Goal: Task Accomplishment & Management: Manage account settings

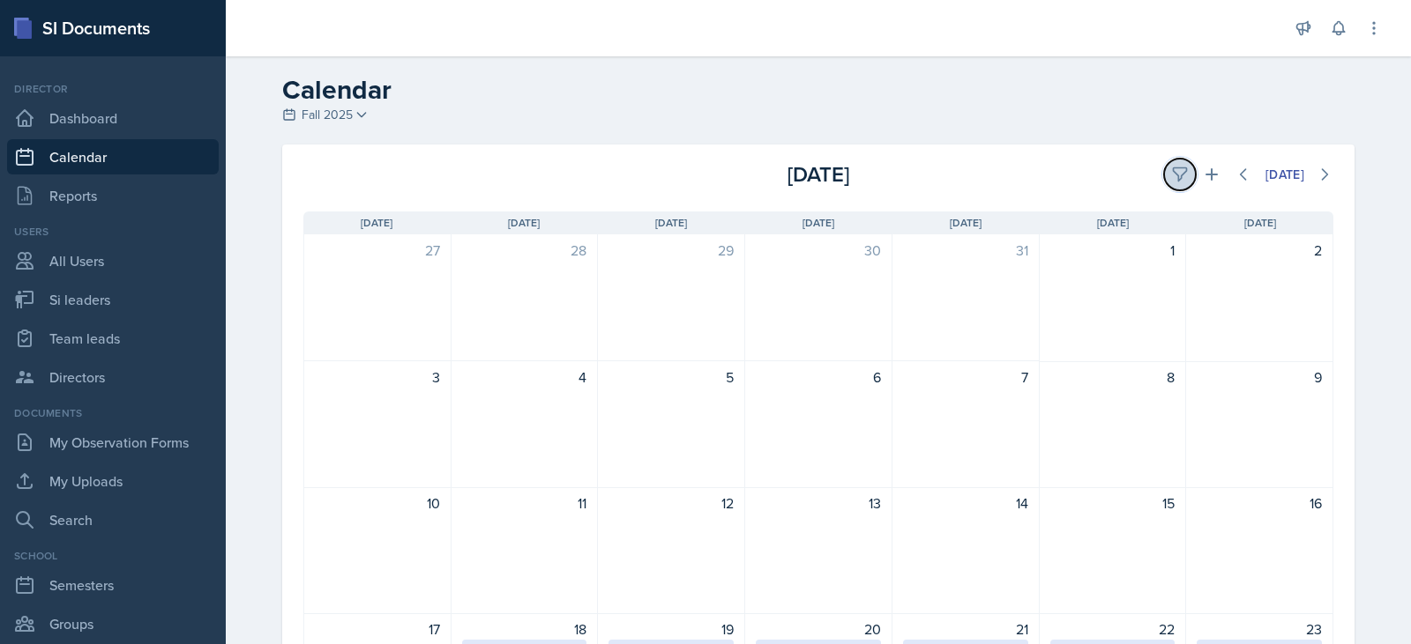
click at [1173, 171] on icon at bounding box center [1180, 175] width 18 height 18
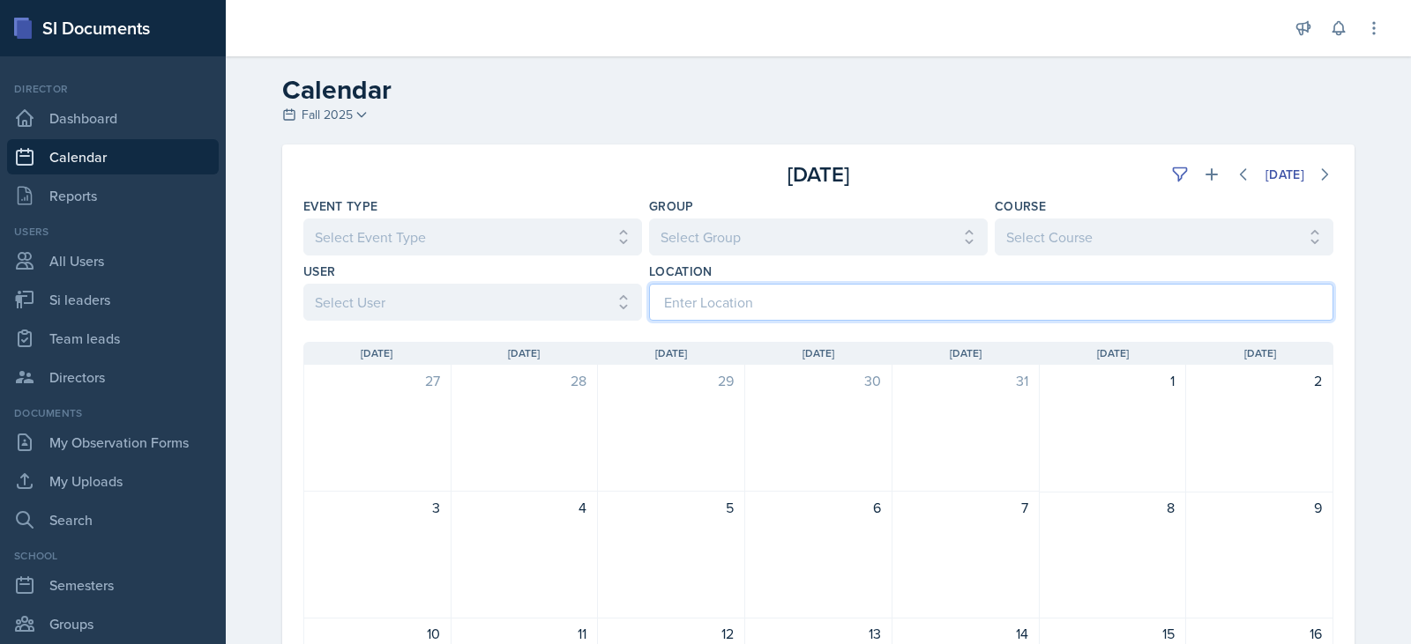
click at [949, 312] on input at bounding box center [991, 302] width 684 height 37
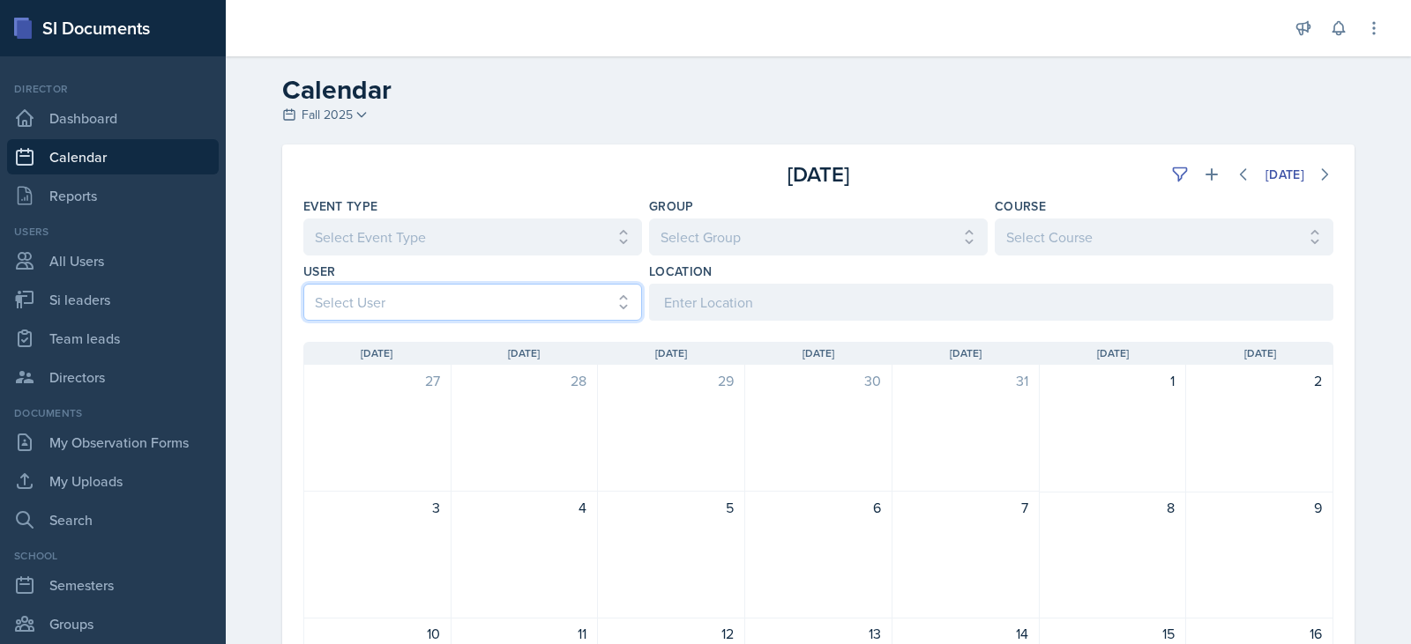
click at [564, 302] on select "Select User All [PERSON_NAME] [PERSON_NAME] [PERSON_NAME] [PERSON_NAME] [PERSON…" at bounding box center [472, 302] width 339 height 37
click at [303, 284] on select "Select User All [PERSON_NAME] [PERSON_NAME] [PERSON_NAME] [PERSON_NAME] [PERSON…" at bounding box center [472, 302] width 339 height 37
click at [1313, 163] on button at bounding box center [1324, 175] width 32 height 32
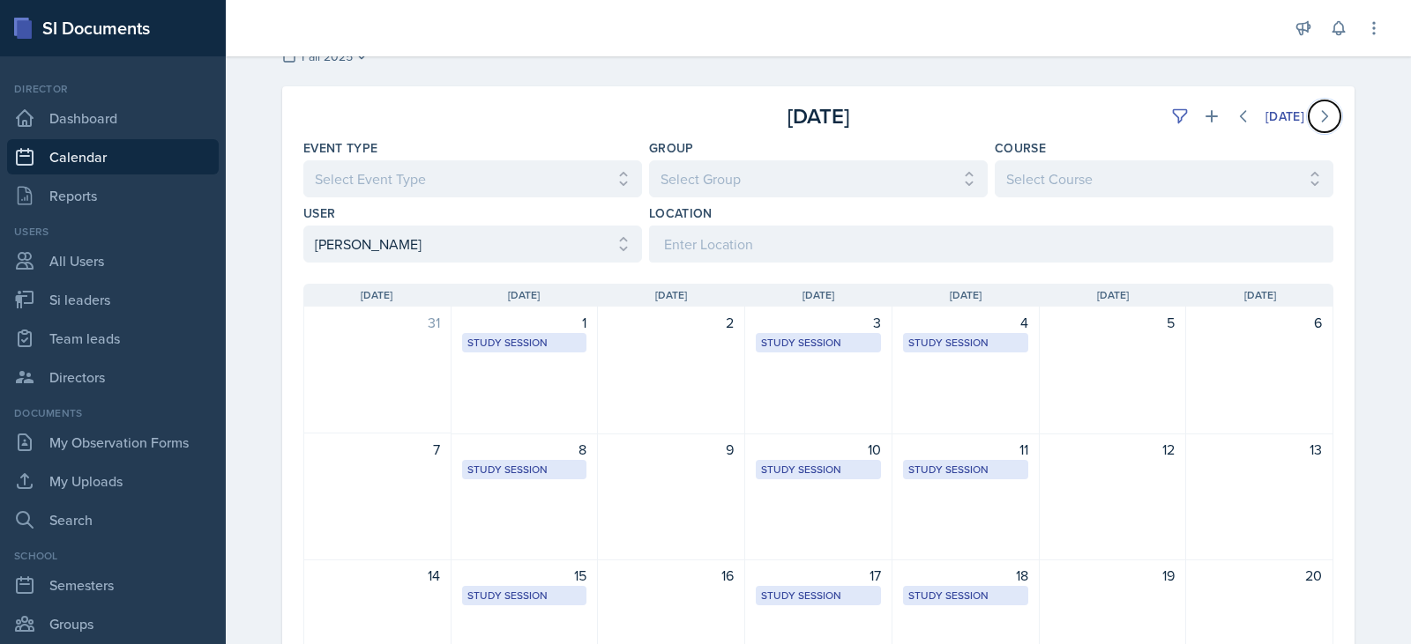
scroll to position [88, 0]
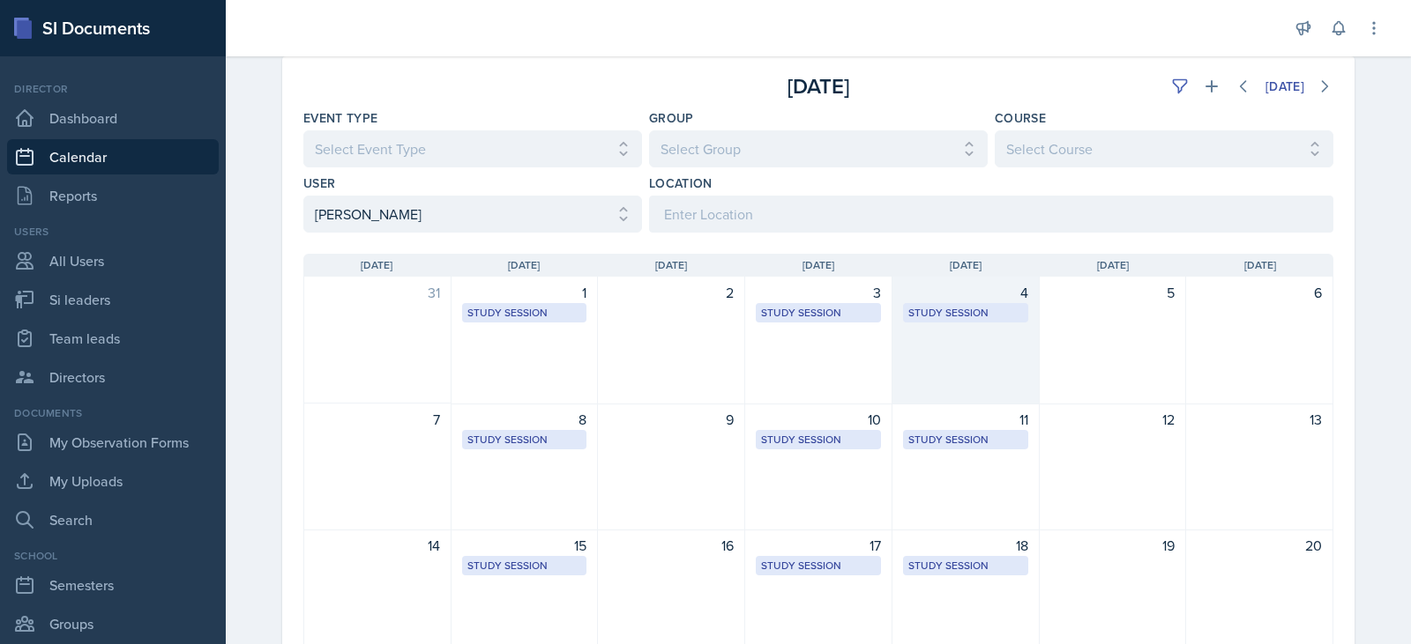
click at [973, 338] on div "4 Study Session [GEOGRAPHIC_DATA] 2023 10:00 AM - 11:00 AM" at bounding box center [965, 341] width 147 height 128
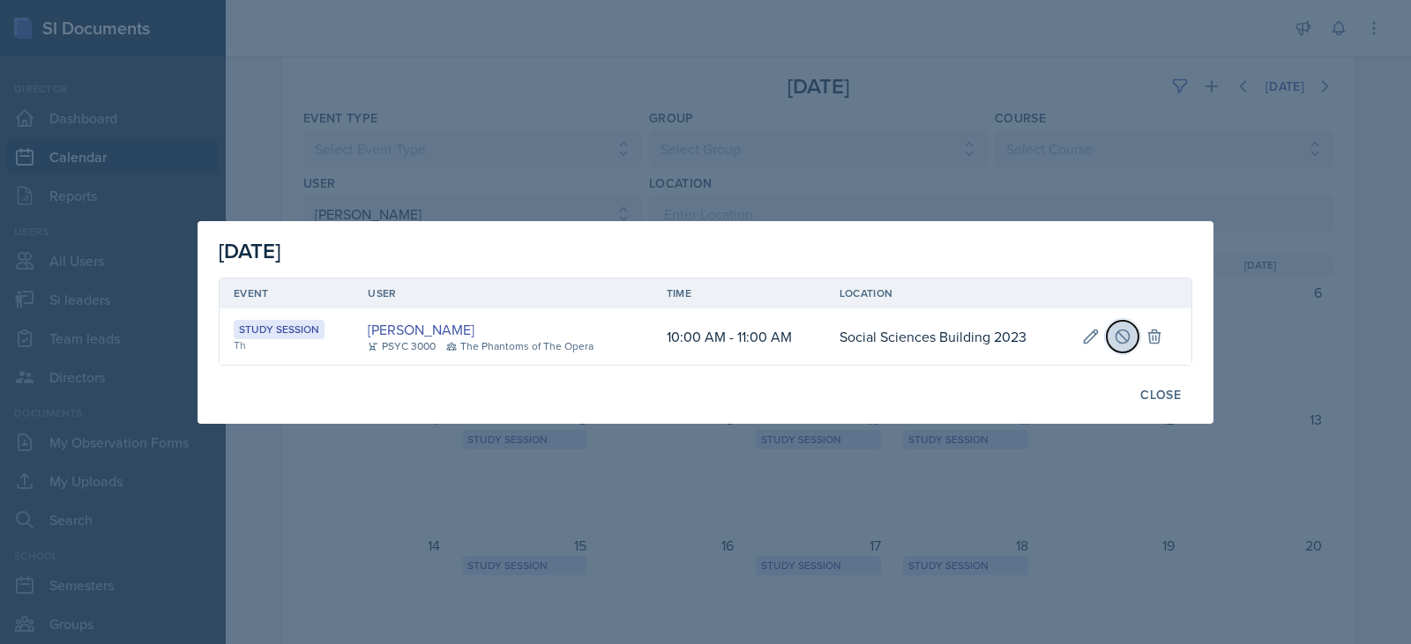
click at [1124, 324] on button at bounding box center [1122, 337] width 32 height 32
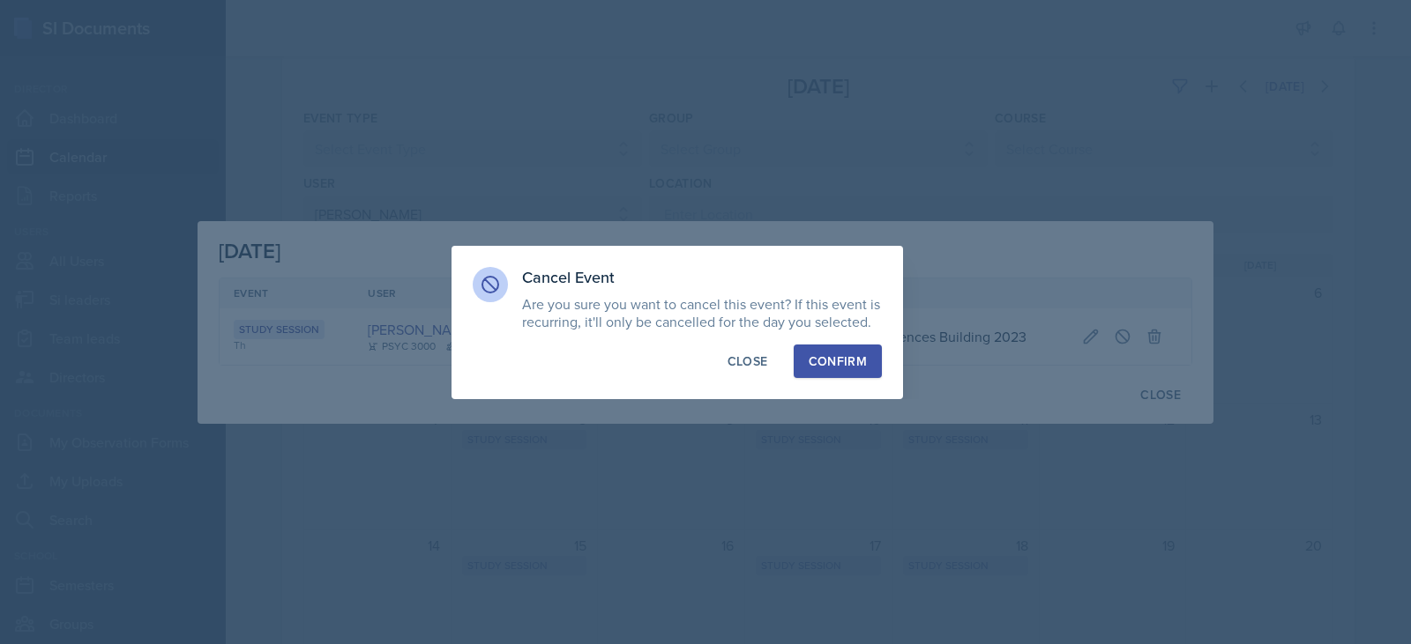
click at [831, 354] on div "Confirm" at bounding box center [837, 362] width 58 height 18
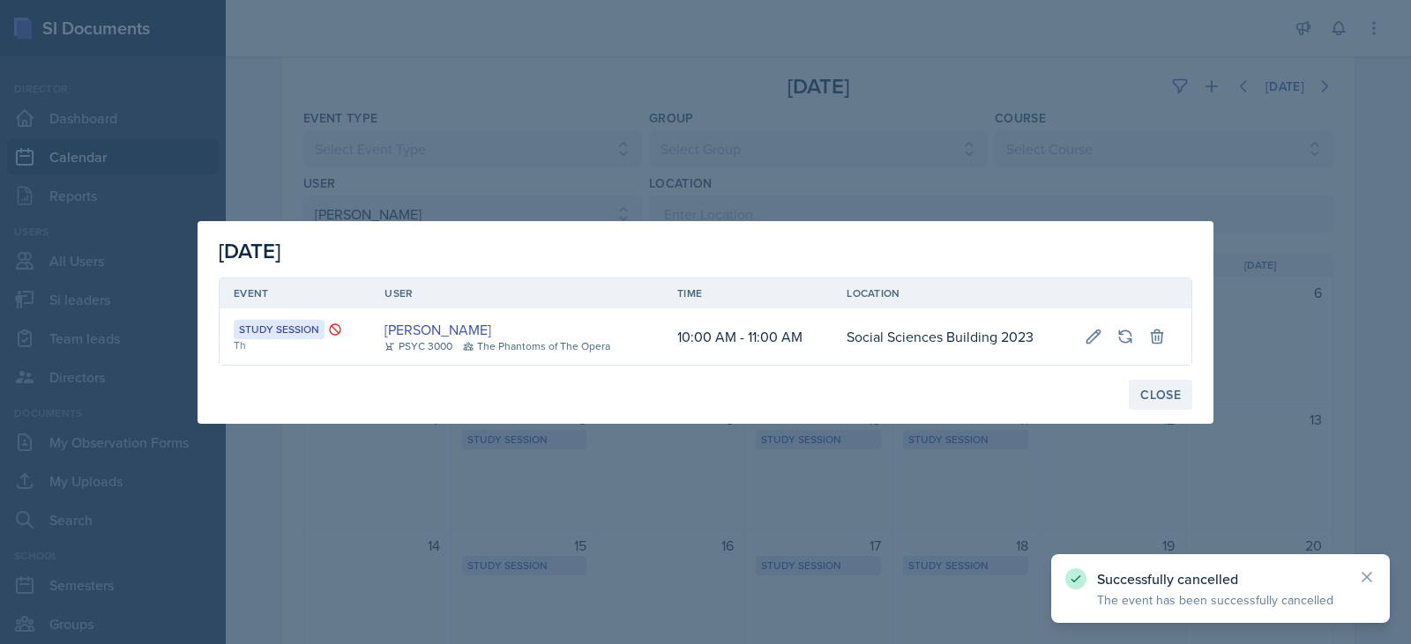
click at [1174, 399] on div "Close" at bounding box center [1160, 395] width 41 height 14
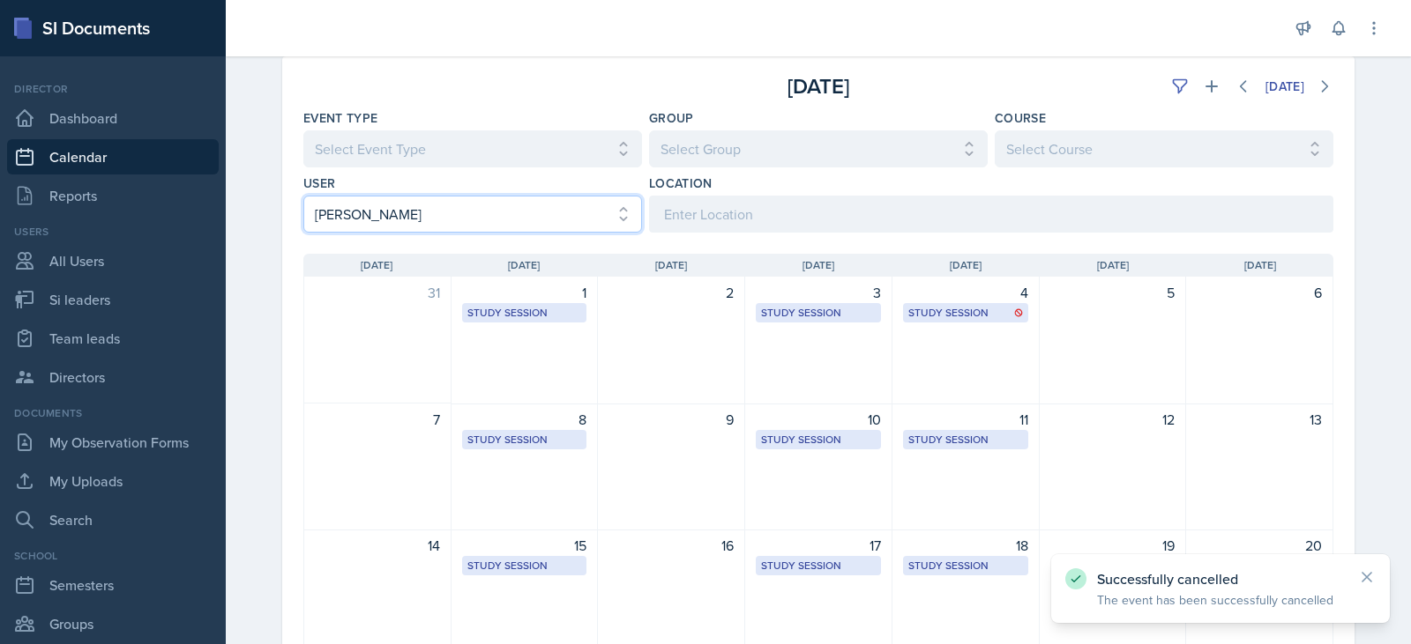
click at [435, 215] on select "Select User All [PERSON_NAME] [PERSON_NAME] [PERSON_NAME] [PERSON_NAME] [PERSON…" at bounding box center [472, 214] width 339 height 37
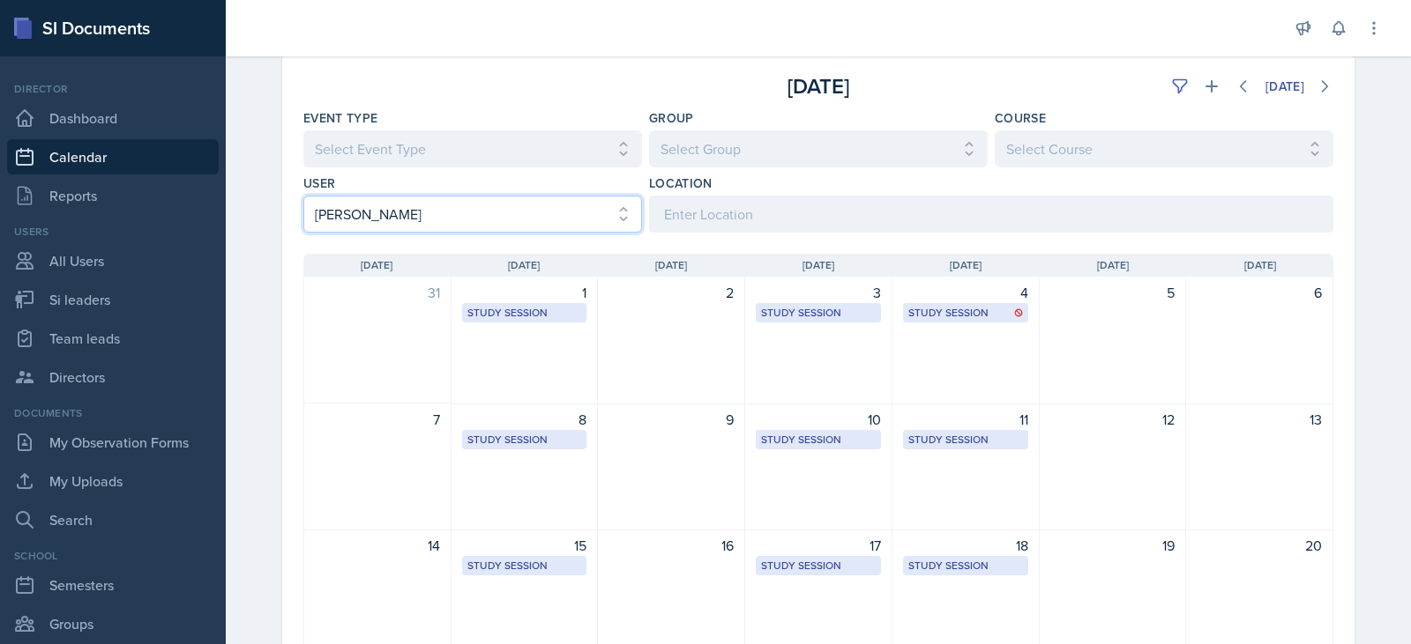
click at [303, 196] on select "Select User All [PERSON_NAME] [PERSON_NAME] [PERSON_NAME] [PERSON_NAME] [PERSON…" at bounding box center [472, 214] width 339 height 37
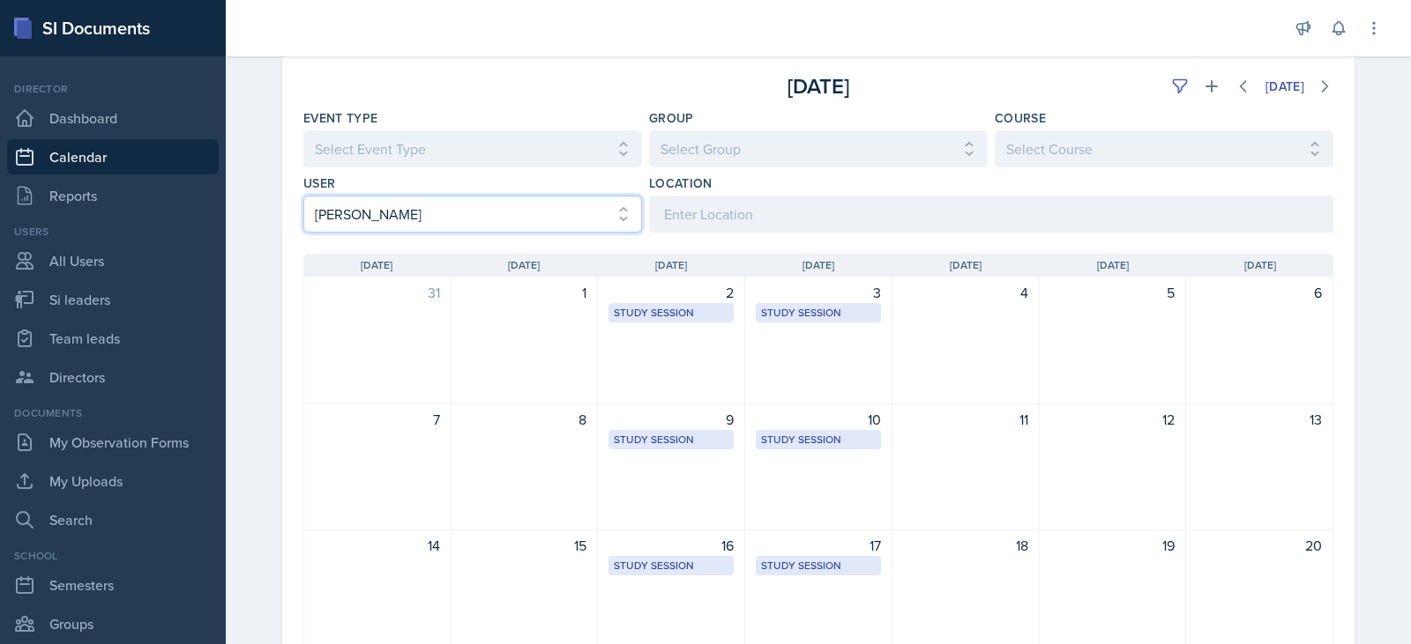
click at [484, 227] on select "Select User All [PERSON_NAME] [PERSON_NAME] [PERSON_NAME] [PERSON_NAME] [PERSON…" at bounding box center [472, 214] width 339 height 37
select select "9655edd8-289a-4ef9-a5fd-de0dcef040f5"
click at [303, 196] on select "Select User All [PERSON_NAME] [PERSON_NAME] [PERSON_NAME] [PERSON_NAME] [PERSON…" at bounding box center [472, 214] width 339 height 37
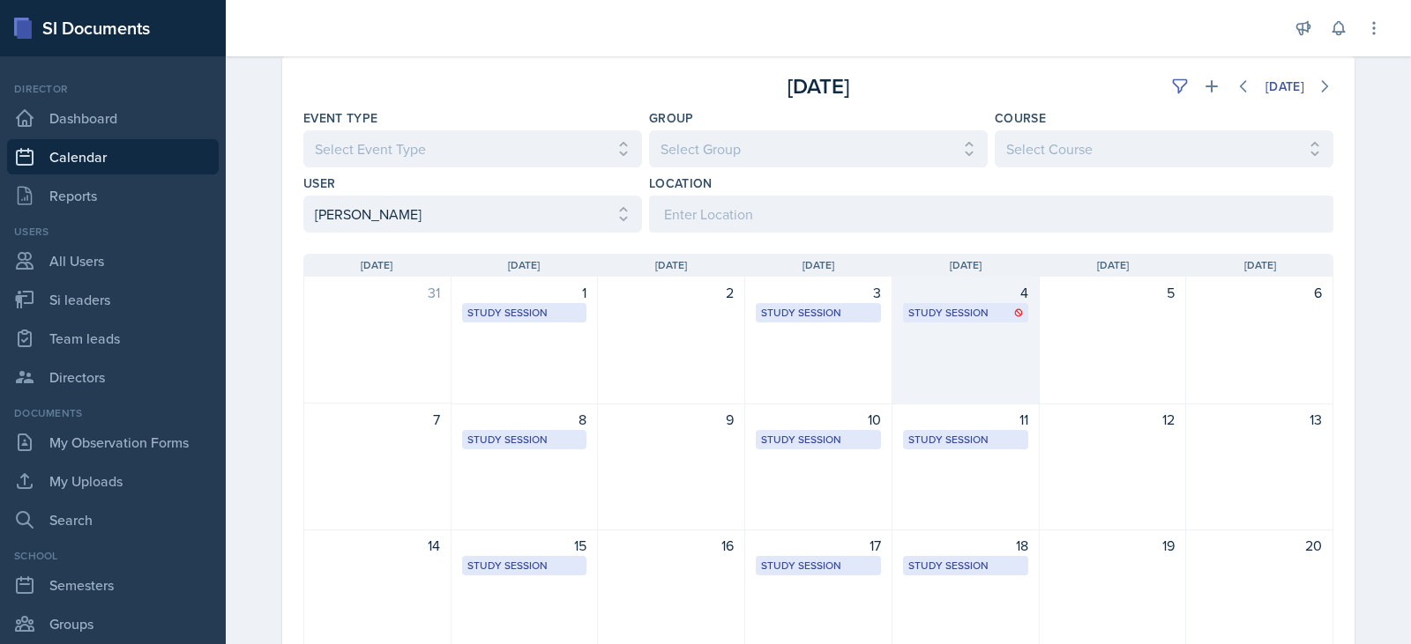
click at [983, 357] on div "4 Study Session [GEOGRAPHIC_DATA] 2023 10:00 AM - 11:00 AM" at bounding box center [965, 341] width 147 height 128
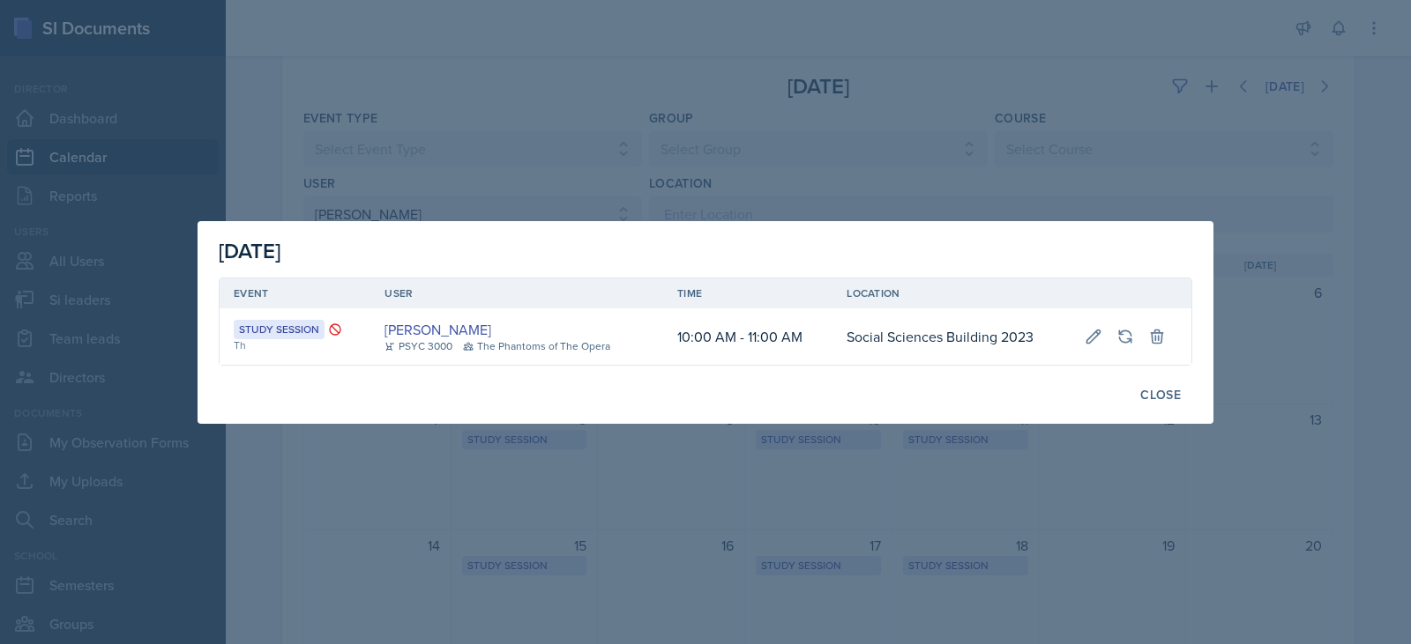
click at [793, 138] on div at bounding box center [705, 322] width 1411 height 644
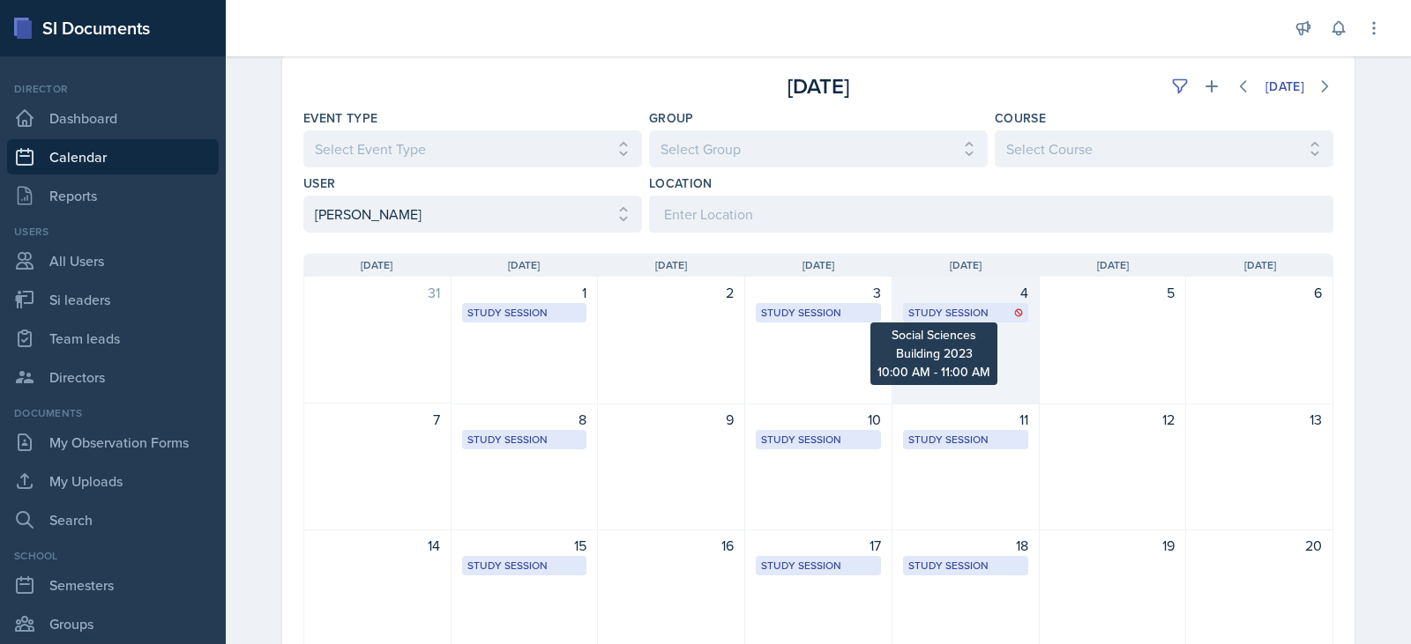
click at [920, 319] on div "Study Session" at bounding box center [965, 313] width 115 height 16
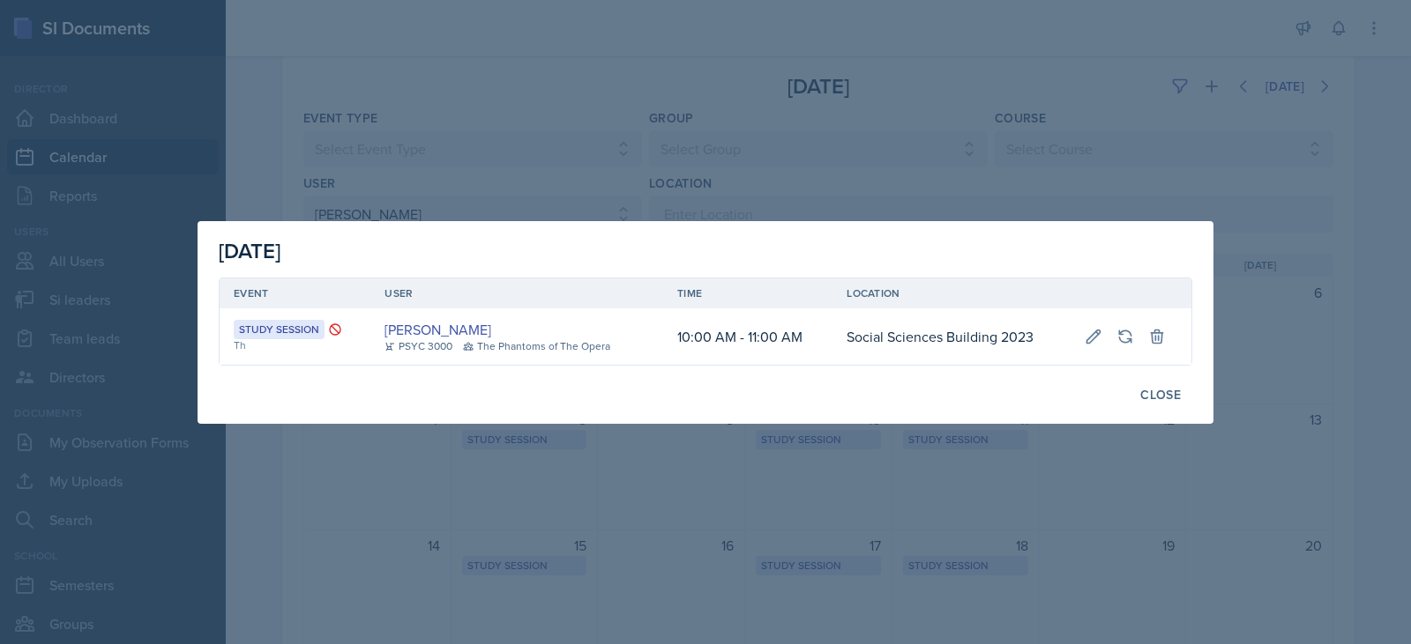
click at [871, 167] on div at bounding box center [705, 322] width 1411 height 644
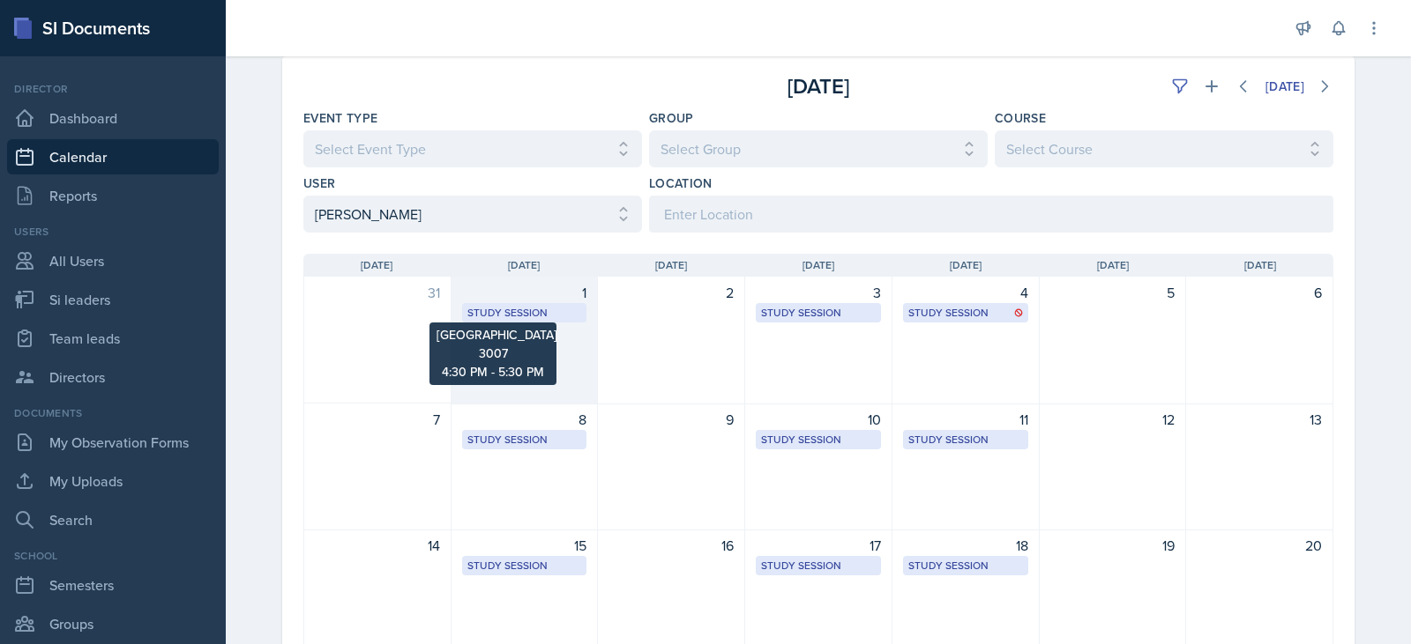
click at [510, 316] on div "Study Session" at bounding box center [524, 313] width 115 height 16
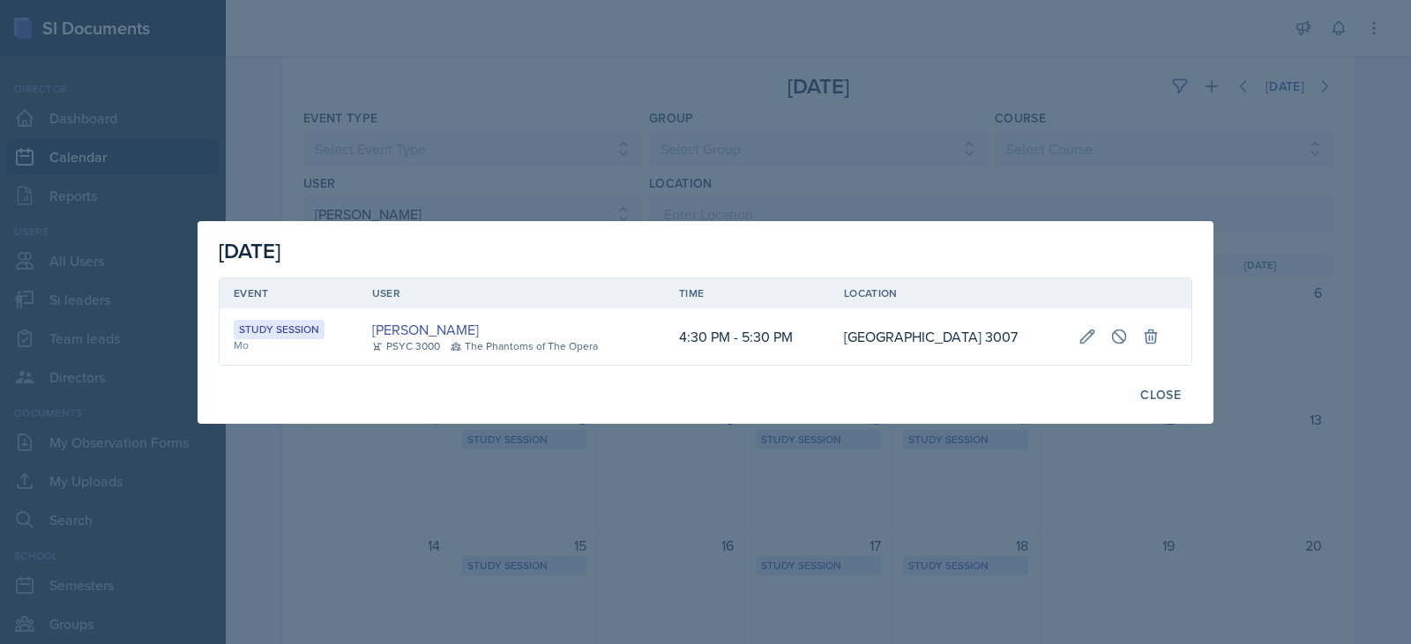
click at [591, 202] on div at bounding box center [705, 322] width 1411 height 644
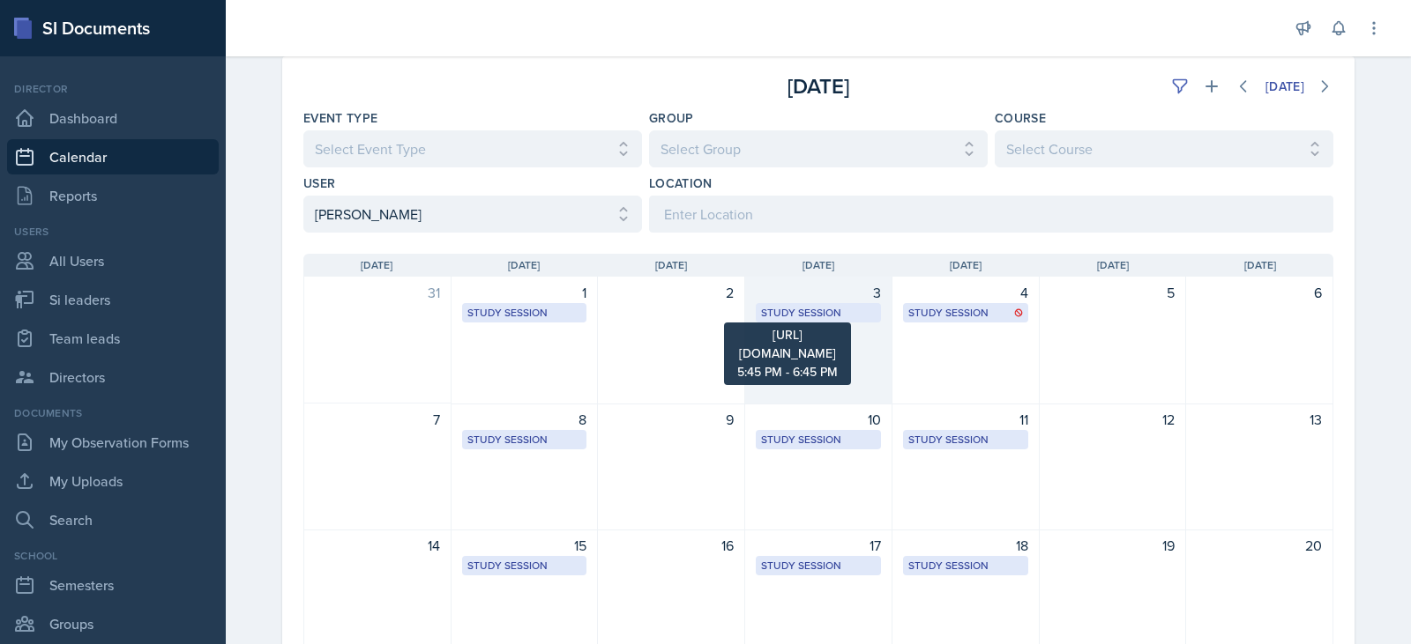
click at [786, 307] on div "Study Session" at bounding box center [818, 313] width 115 height 16
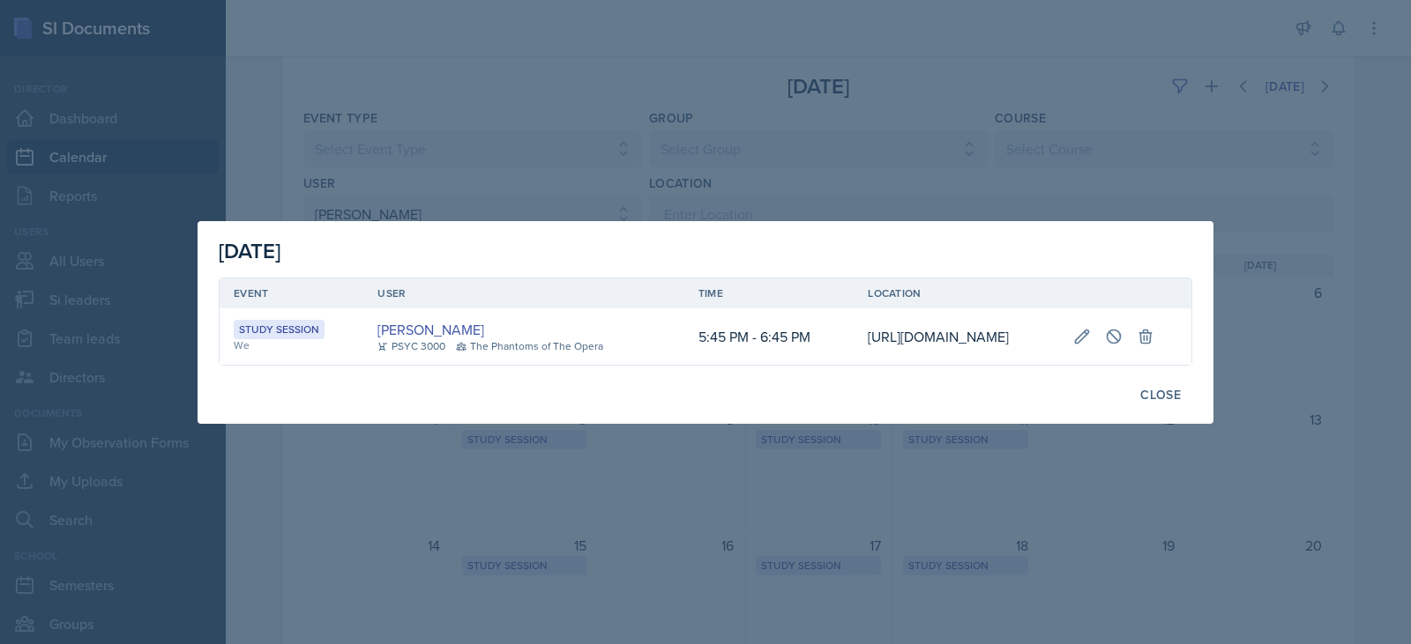
click at [621, 66] on div at bounding box center [705, 322] width 1411 height 644
